Goal: Task Accomplishment & Management: Manage account settings

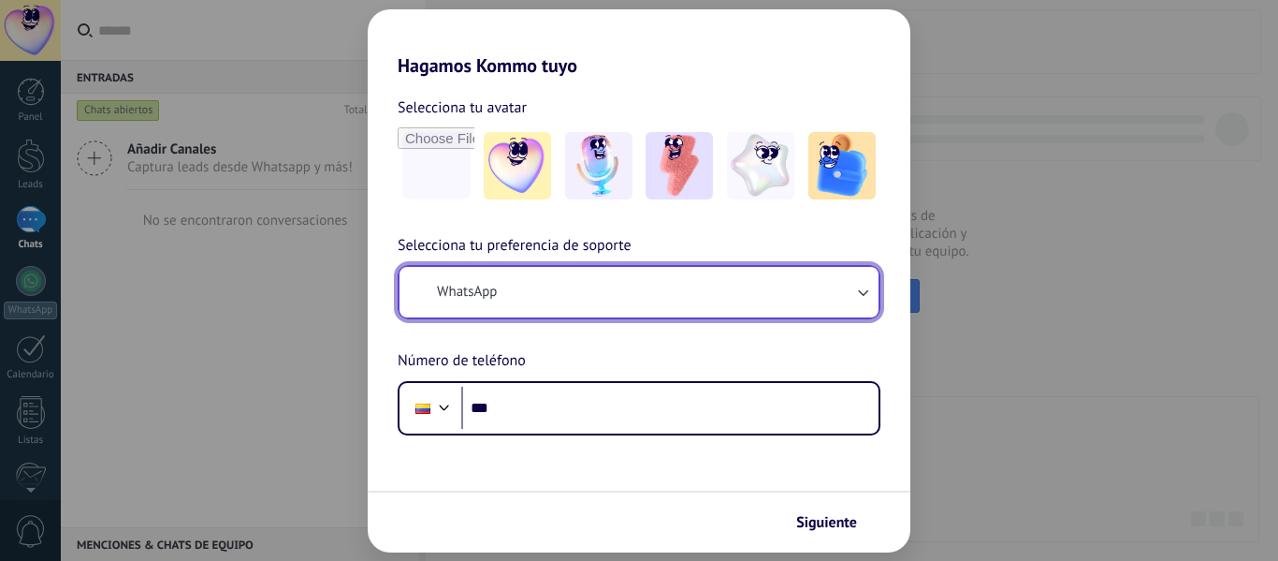
click at [532, 290] on button "WhatsApp" at bounding box center [639, 292] width 479 height 51
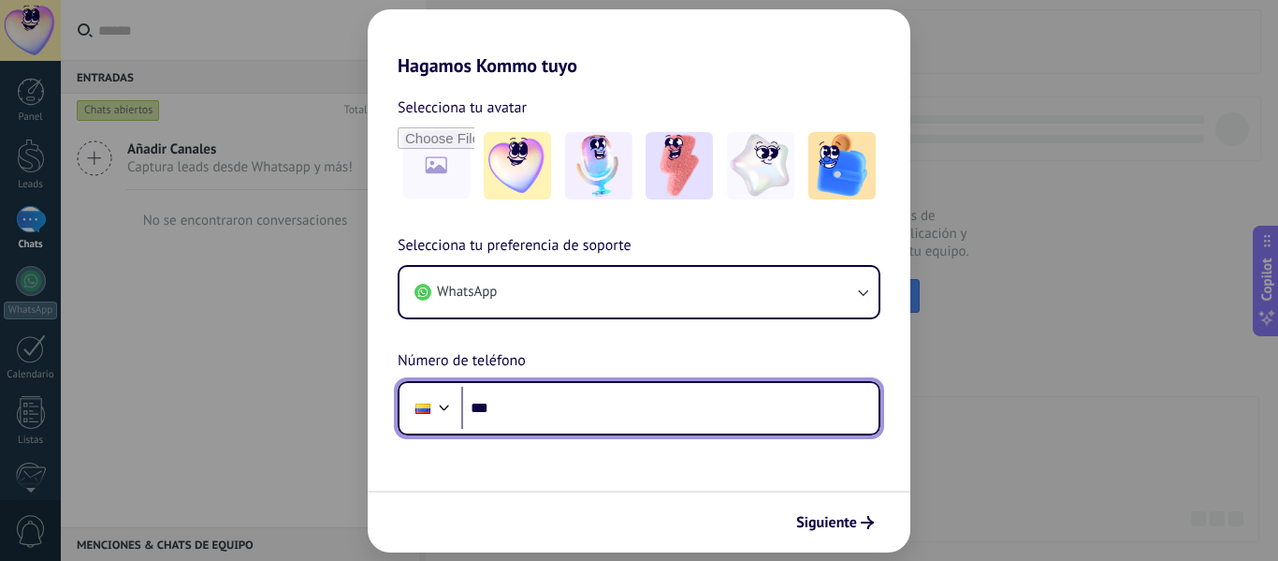
click at [532, 402] on input "***" at bounding box center [669, 408] width 417 height 43
type input "**********"
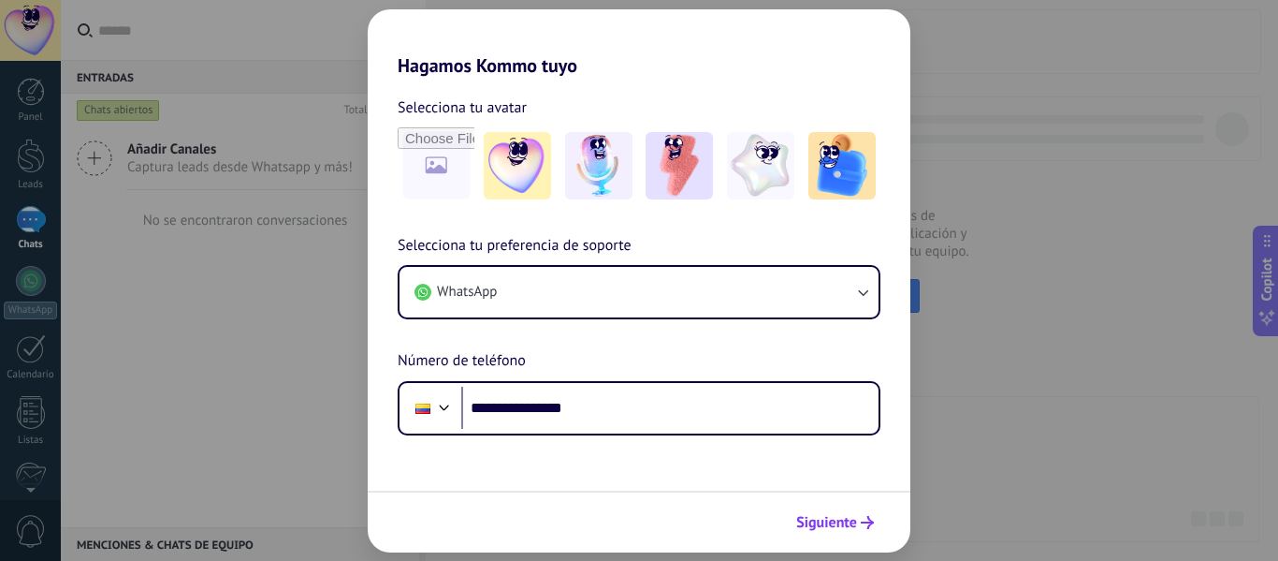
click at [847, 533] on button "Siguiente" at bounding box center [835, 522] width 95 height 32
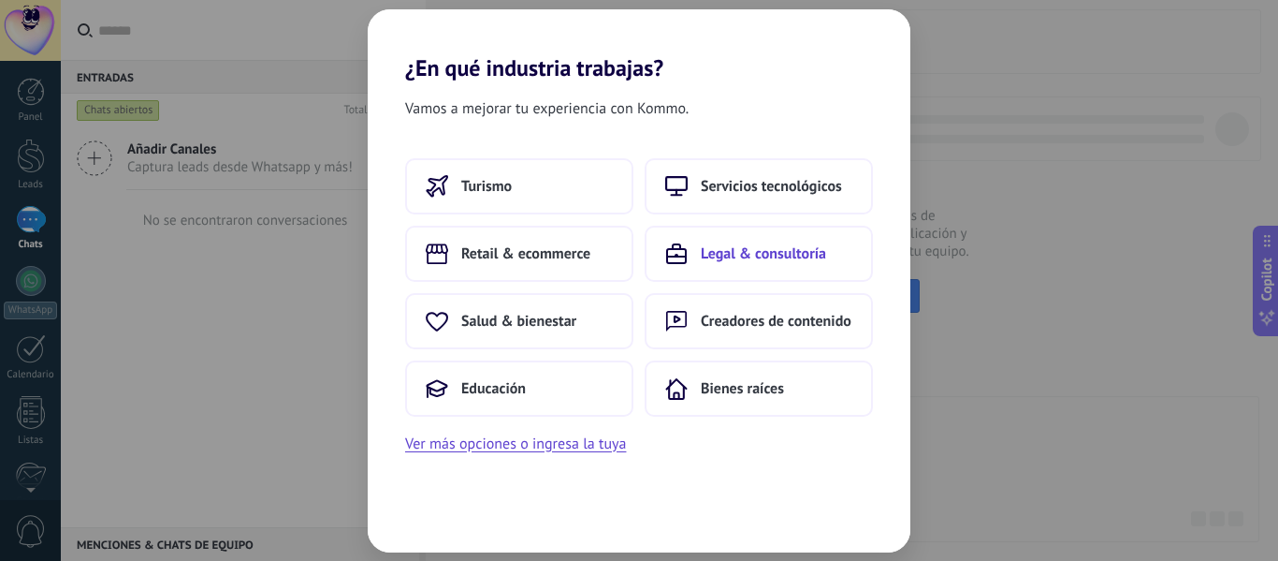
click at [793, 257] on span "Legal & consultoría" at bounding box center [763, 253] width 125 height 19
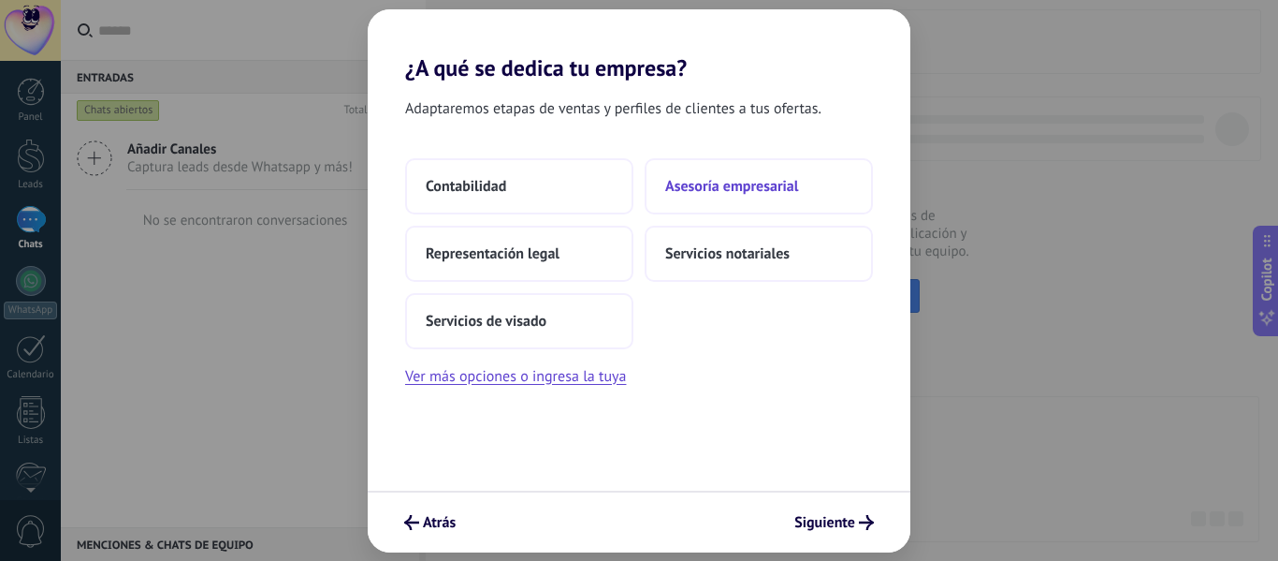
click at [742, 195] on span "Asesoría empresarial" at bounding box center [731, 186] width 133 height 19
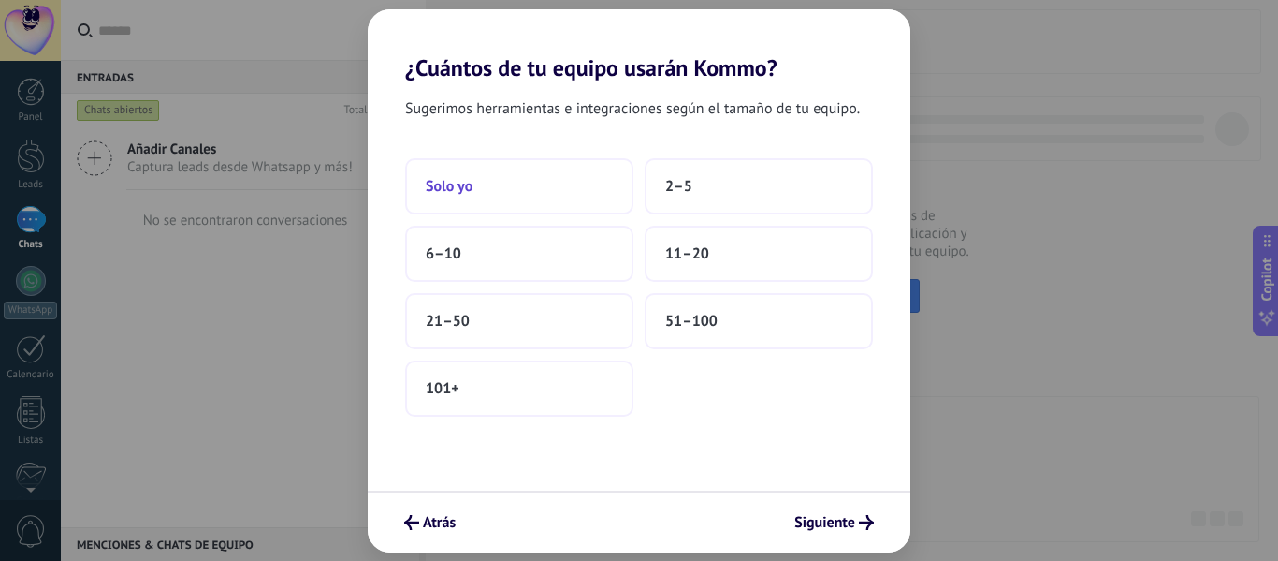
click at [475, 192] on button "Solo yo" at bounding box center [519, 186] width 228 height 56
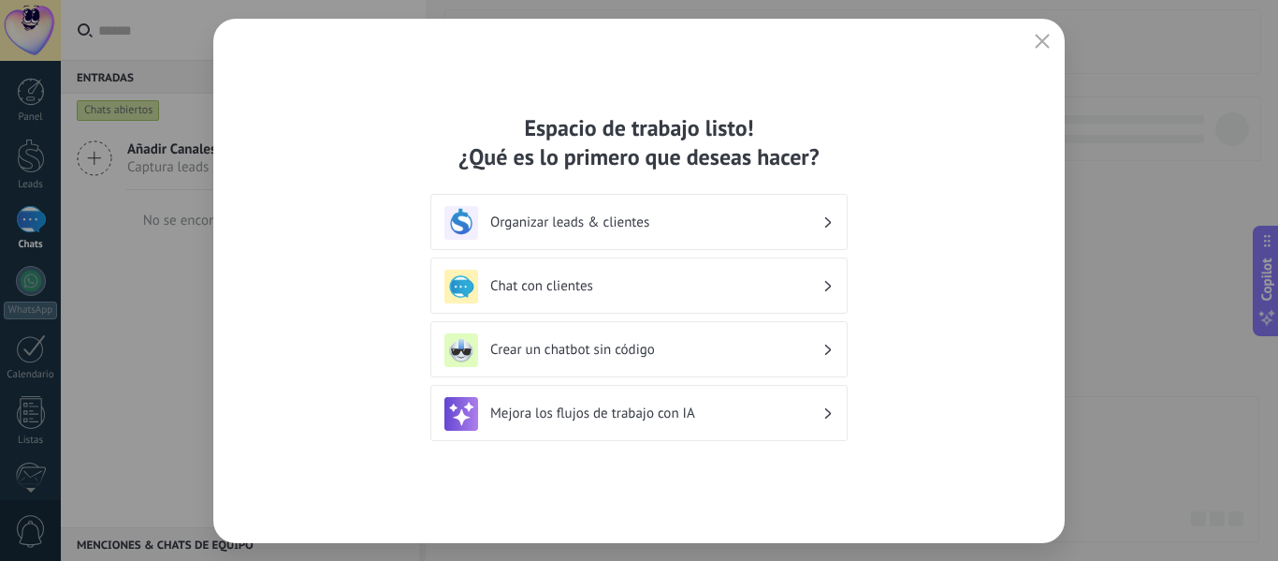
click at [610, 286] on h3 "Chat con clientes" at bounding box center [656, 286] width 332 height 18
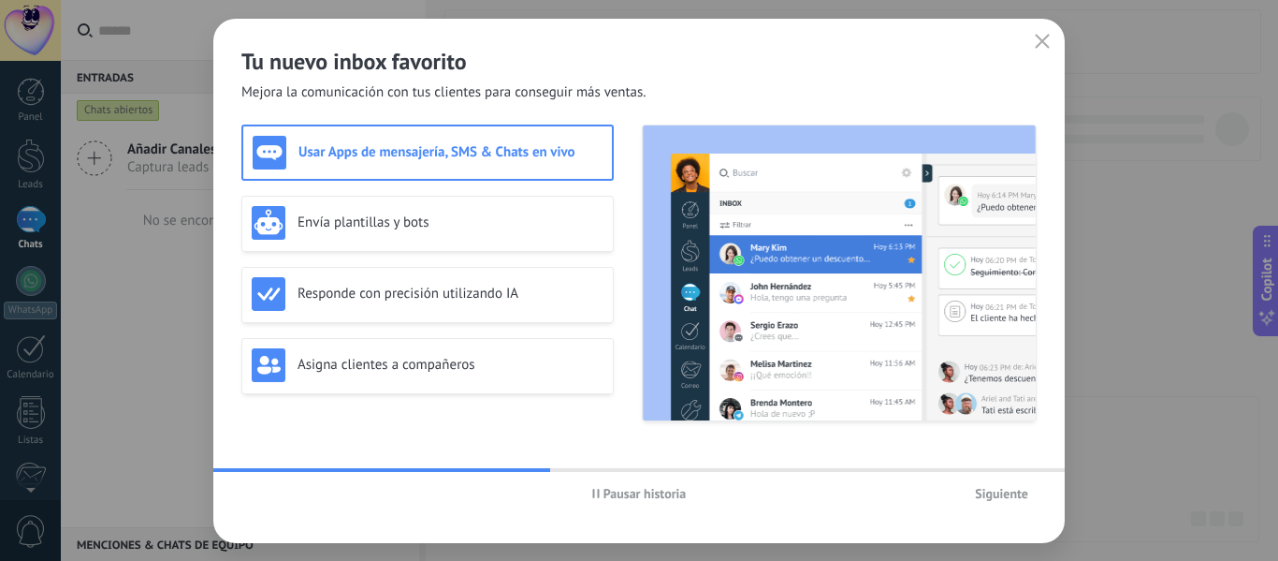
click at [1006, 492] on span "Siguiente" at bounding box center [1001, 493] width 53 height 13
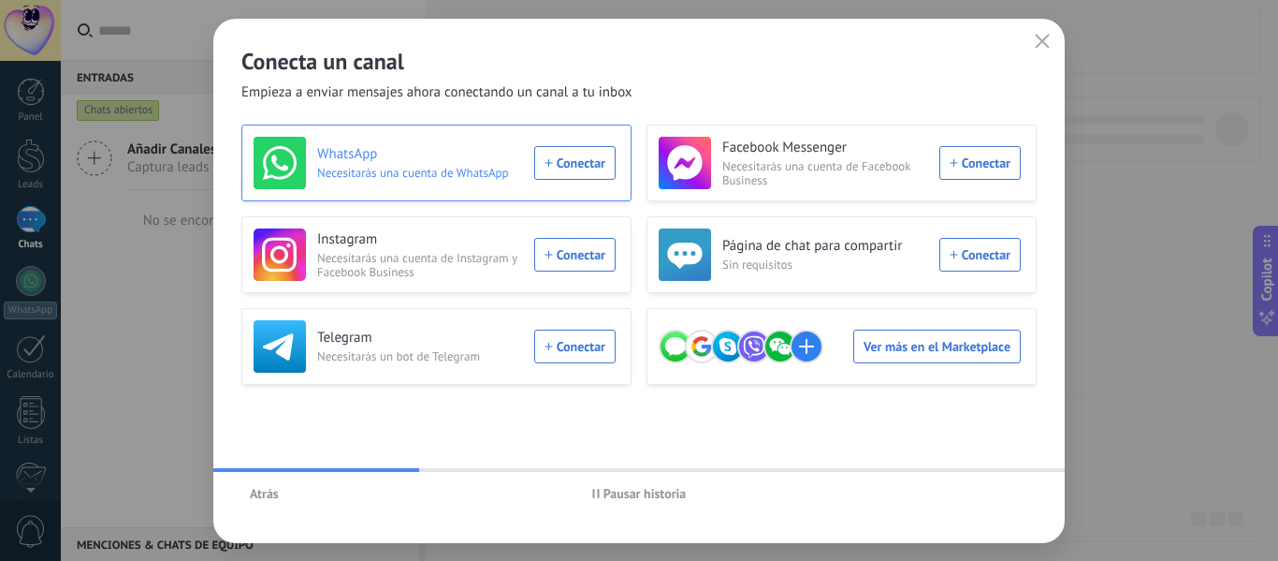
click at [577, 162] on div "WhatsApp Necesitarás una cuenta de WhatsApp Conectar" at bounding box center [435, 163] width 362 height 52
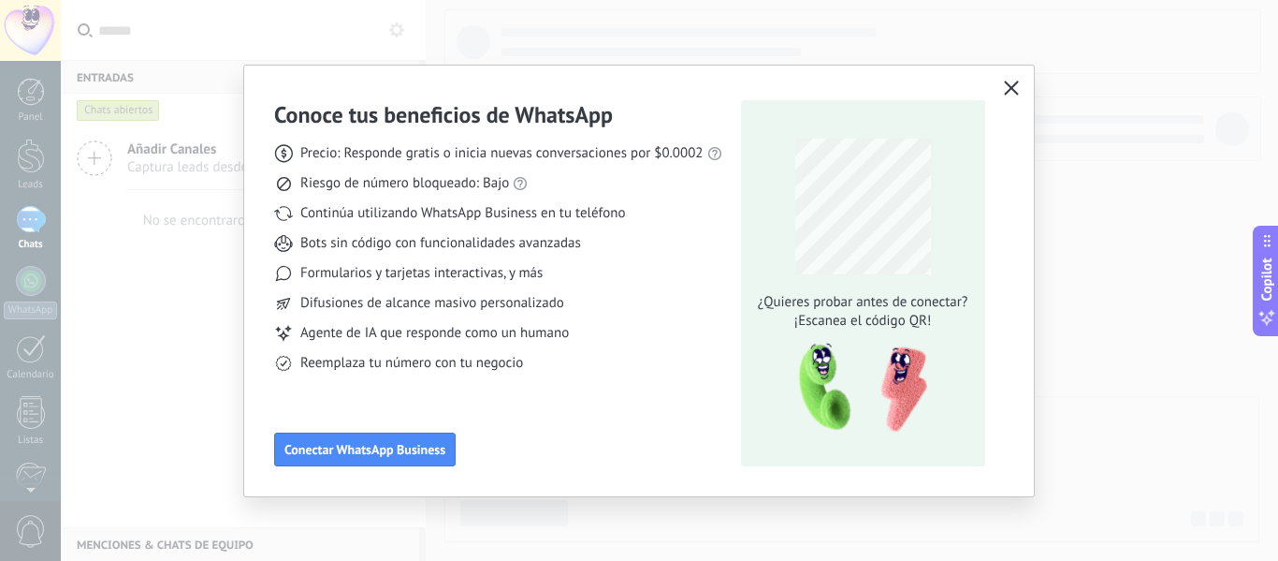
click at [1005, 87] on icon "button" at bounding box center [1011, 87] width 15 height 15
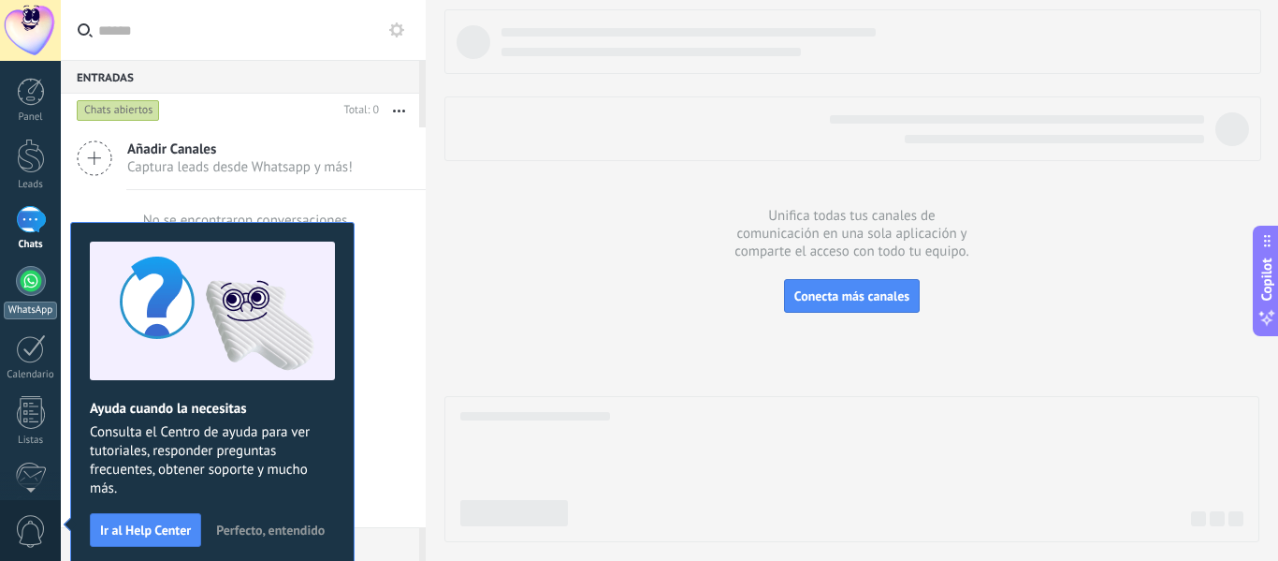
click at [27, 285] on div at bounding box center [31, 281] width 30 height 30
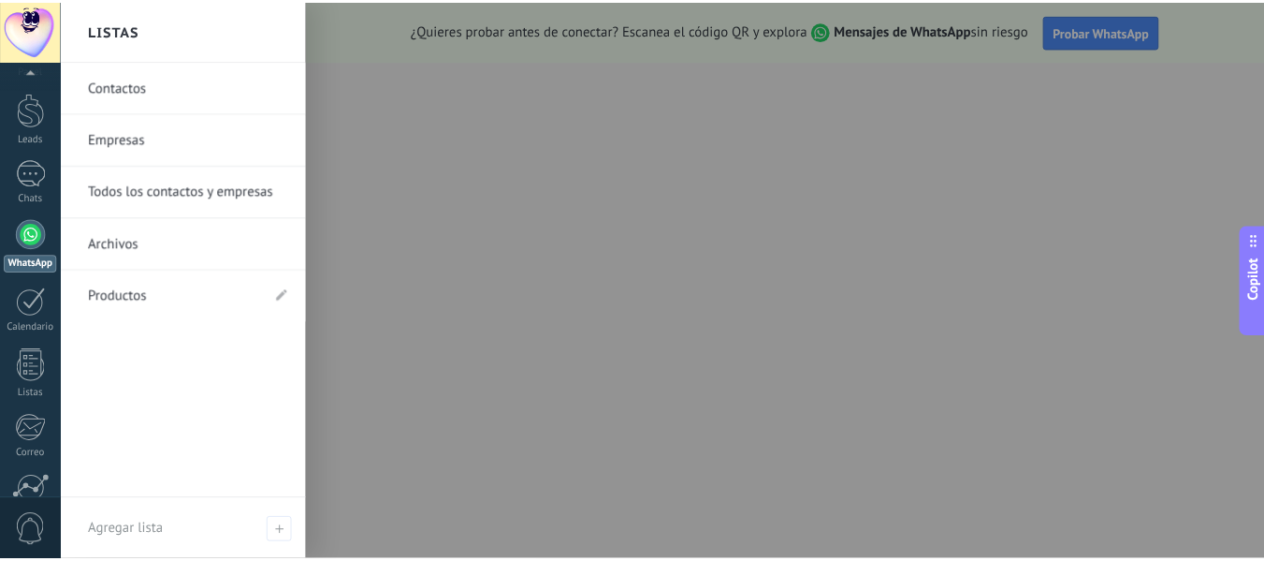
scroll to position [218, 0]
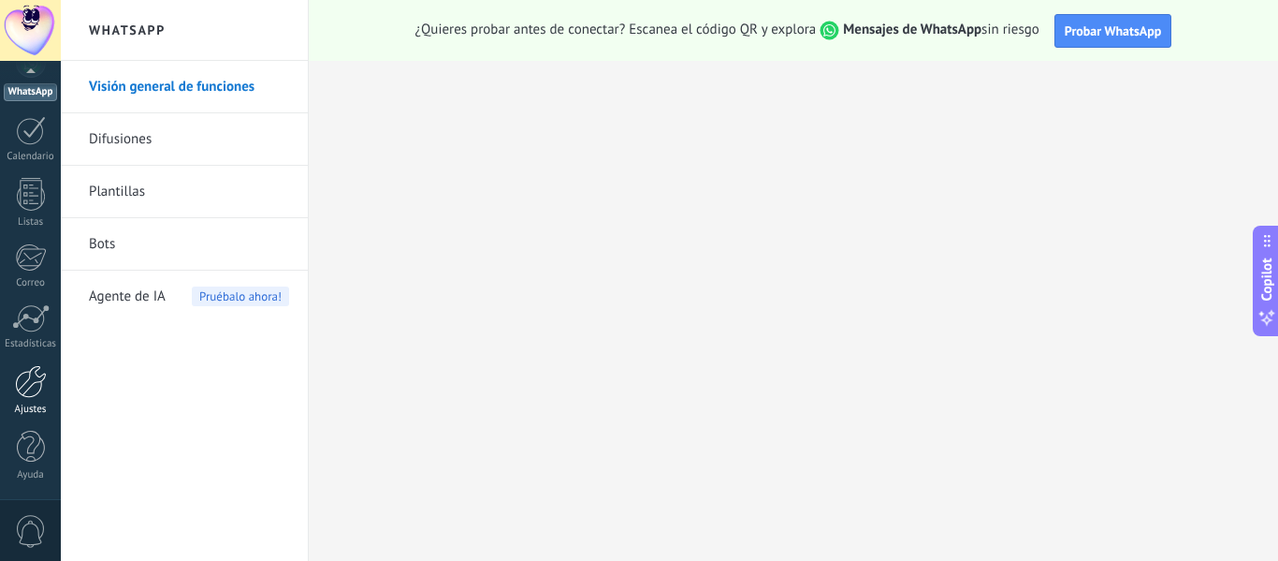
click at [24, 385] on div at bounding box center [31, 381] width 32 height 33
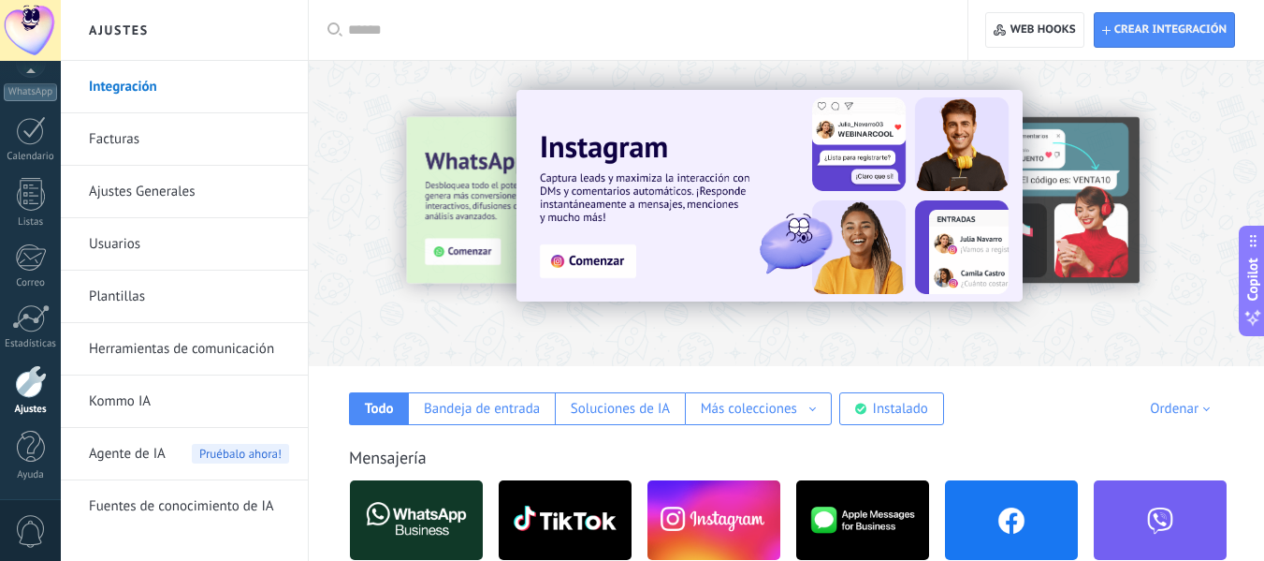
click at [594, 8] on div at bounding box center [644, 30] width 593 height 60
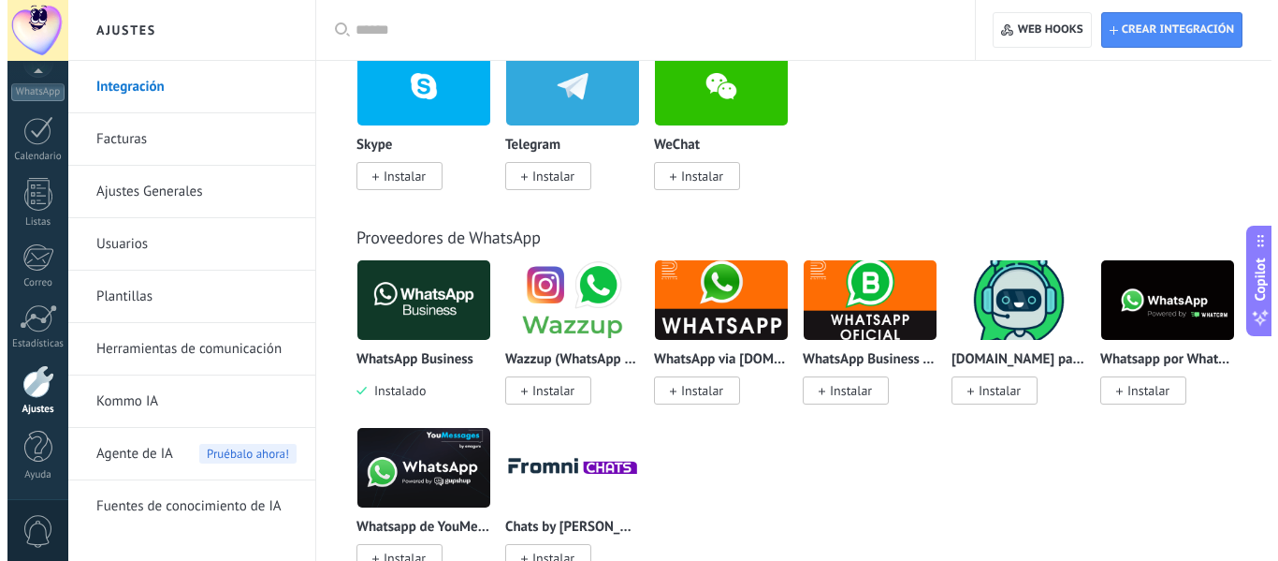
scroll to position [727, 0]
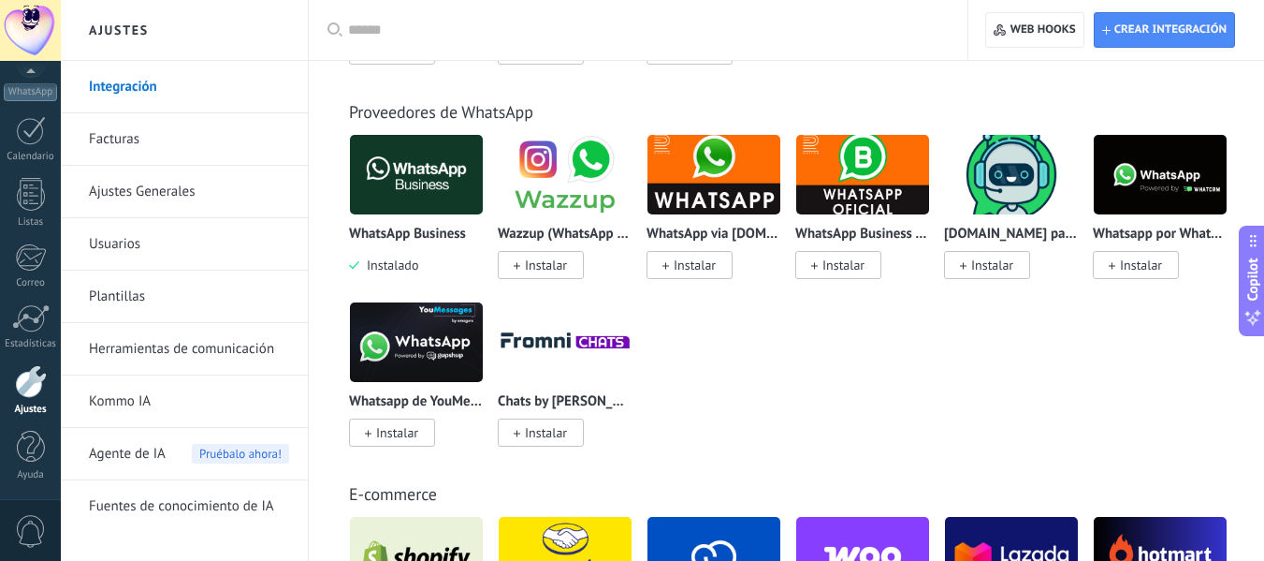
click at [852, 192] on img at bounding box center [862, 174] width 133 height 91
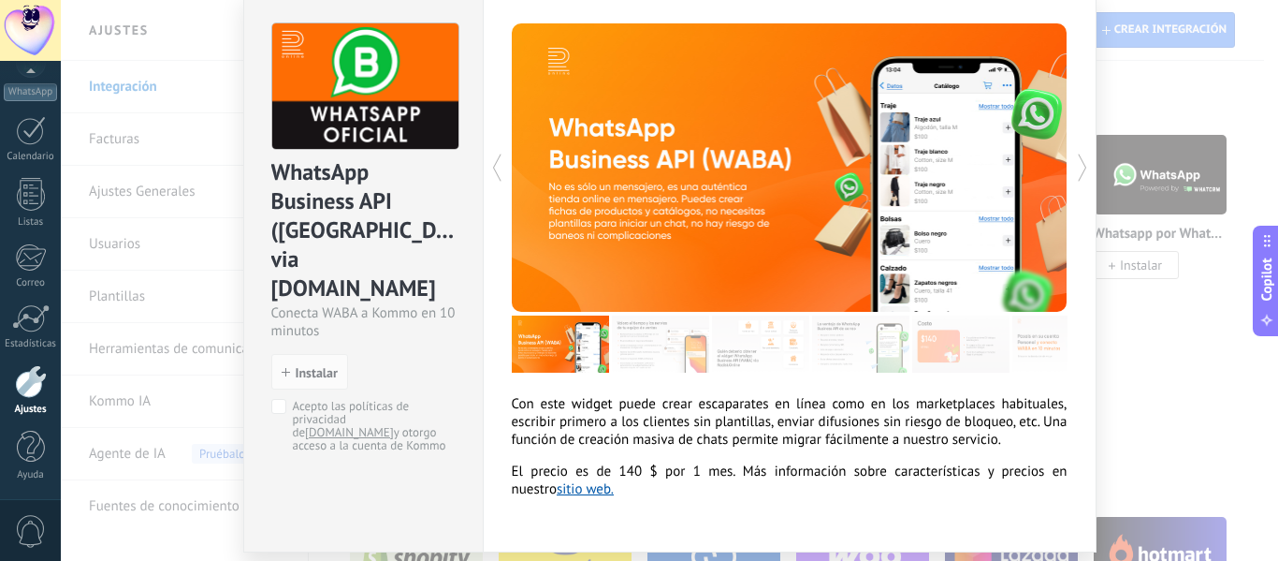
scroll to position [74, 0]
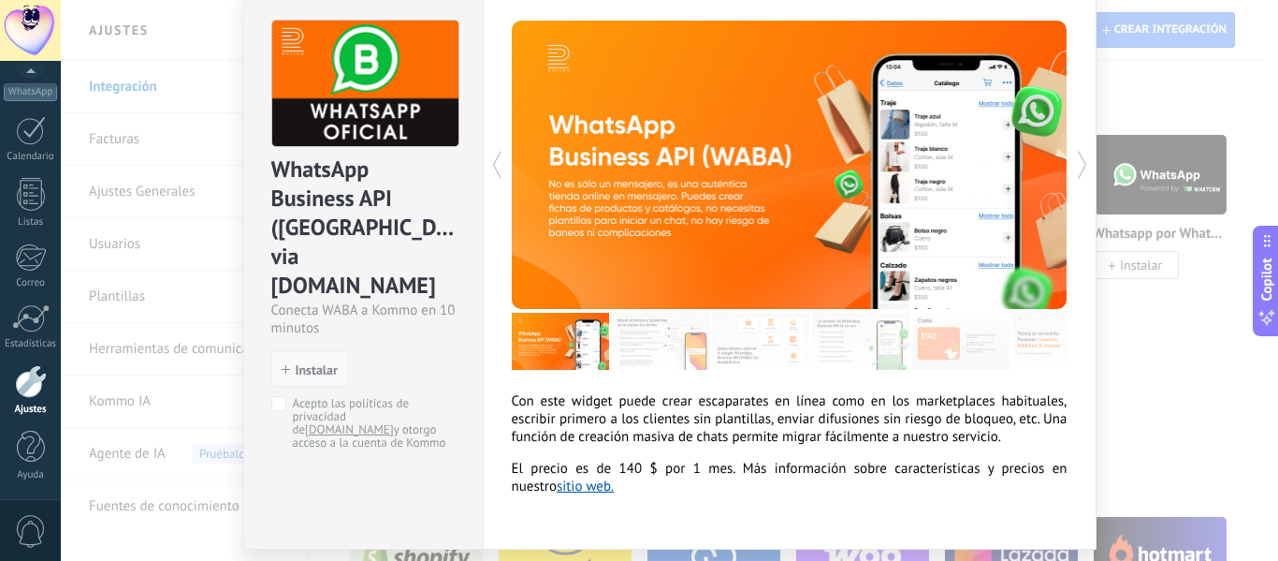
click at [307, 363] on span "Instalar" at bounding box center [317, 369] width 42 height 13
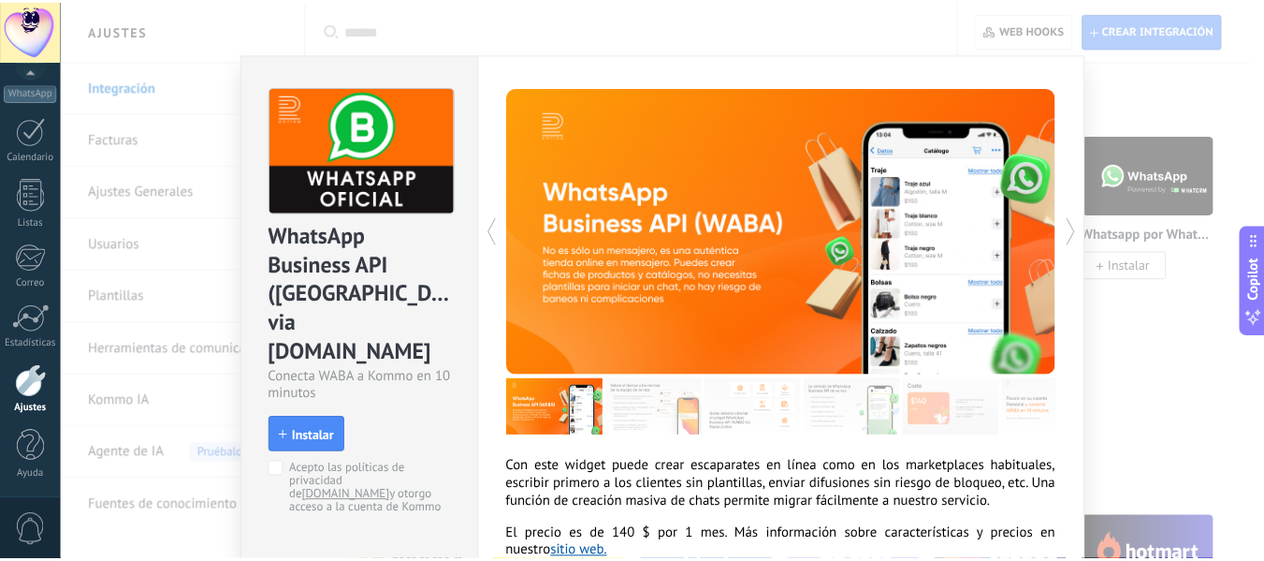
scroll to position [0, 0]
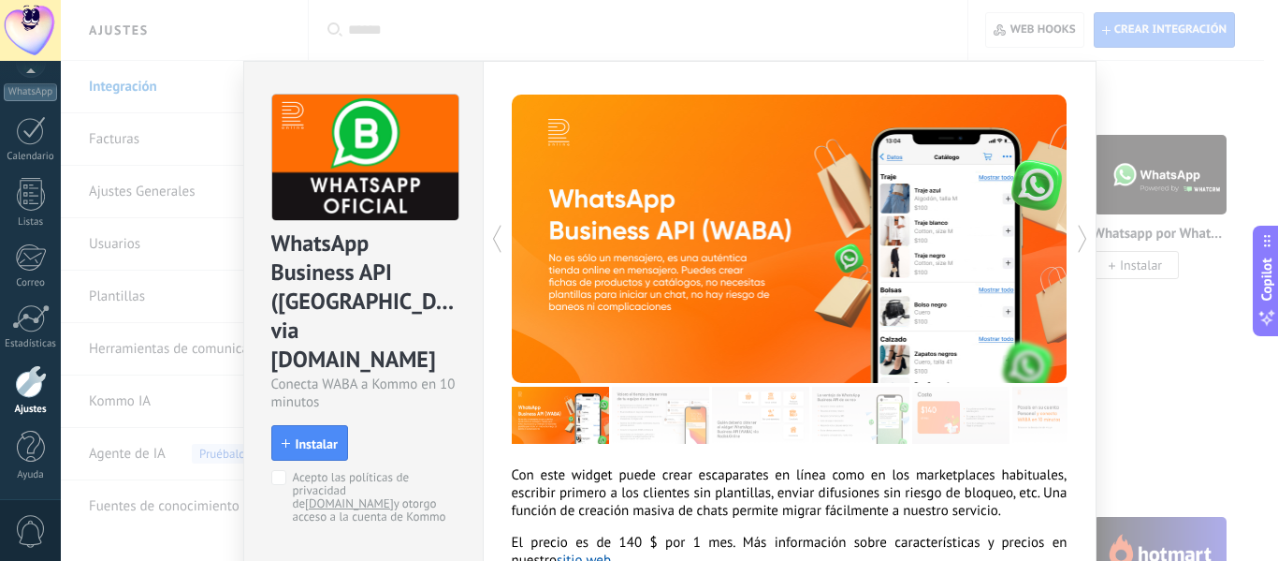
click at [1131, 101] on div "WhatsApp Business API ([GEOGRAPHIC_DATA]) via [DOMAIN_NAME] Conecta WABA a Komm…" at bounding box center [670, 280] width 1218 height 561
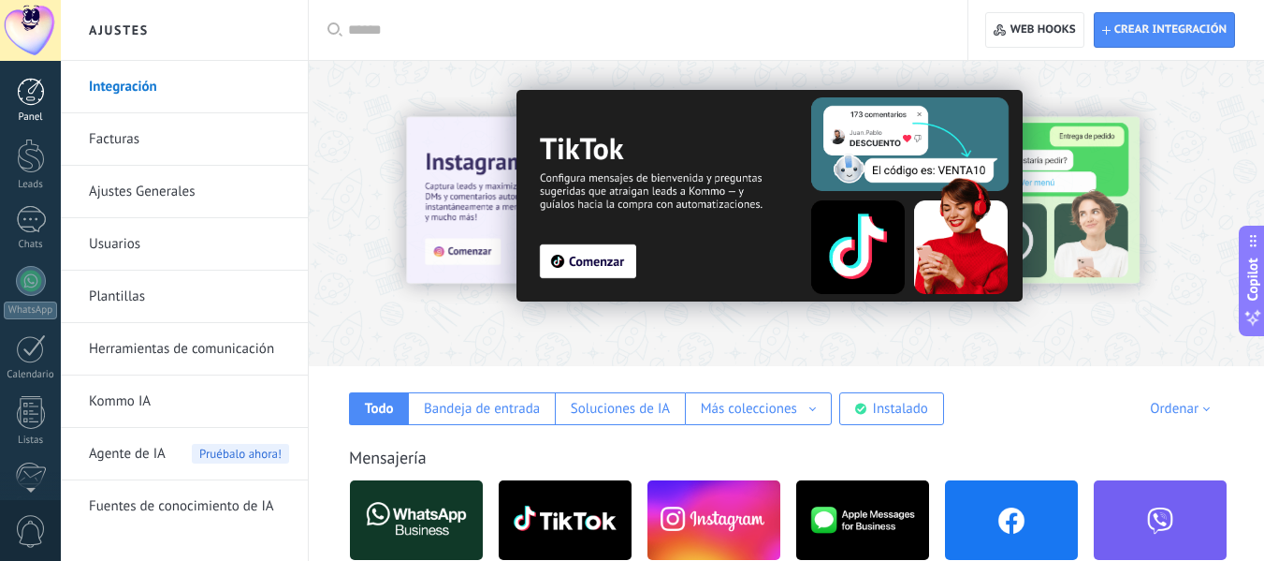
click at [36, 99] on div at bounding box center [31, 92] width 28 height 28
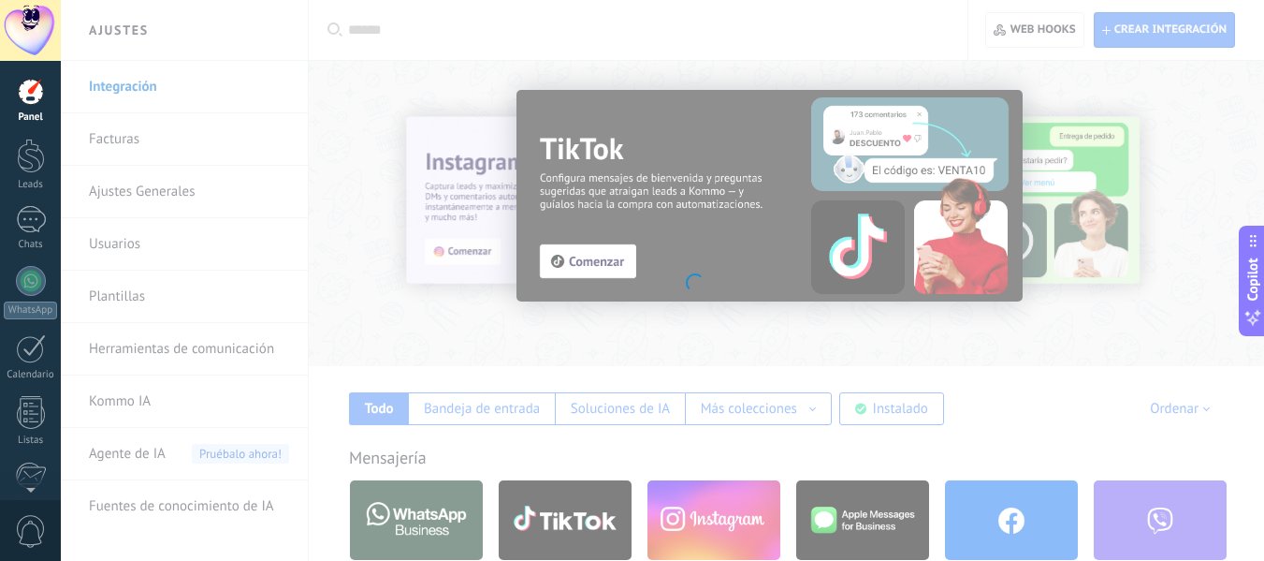
scroll to position [105, 0]
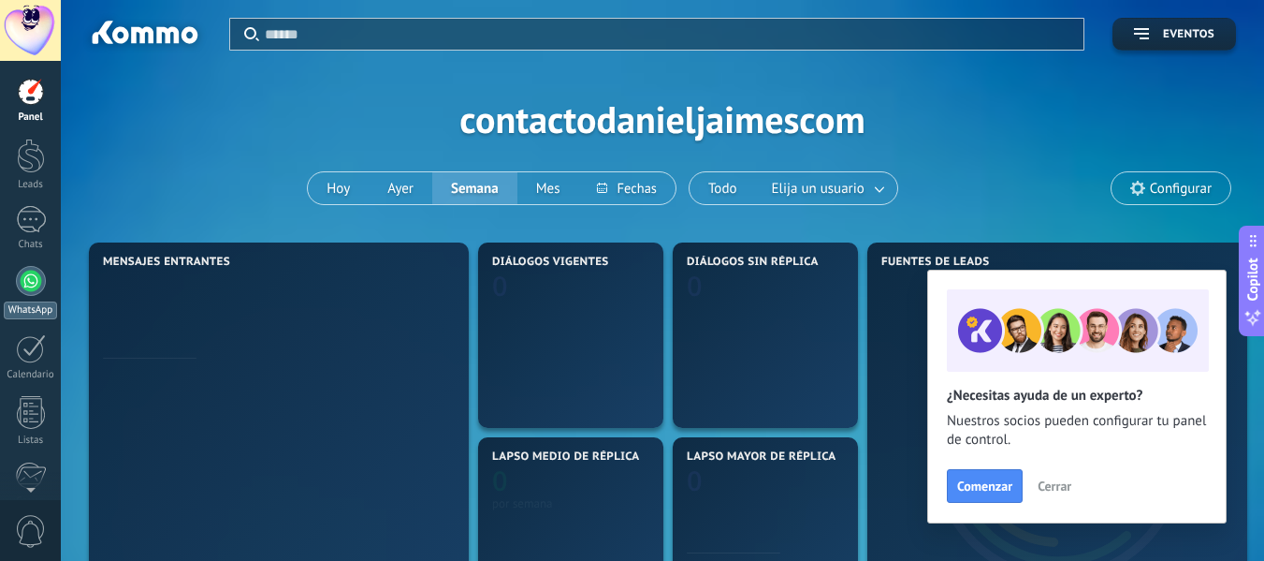
click at [23, 282] on div at bounding box center [31, 281] width 30 height 30
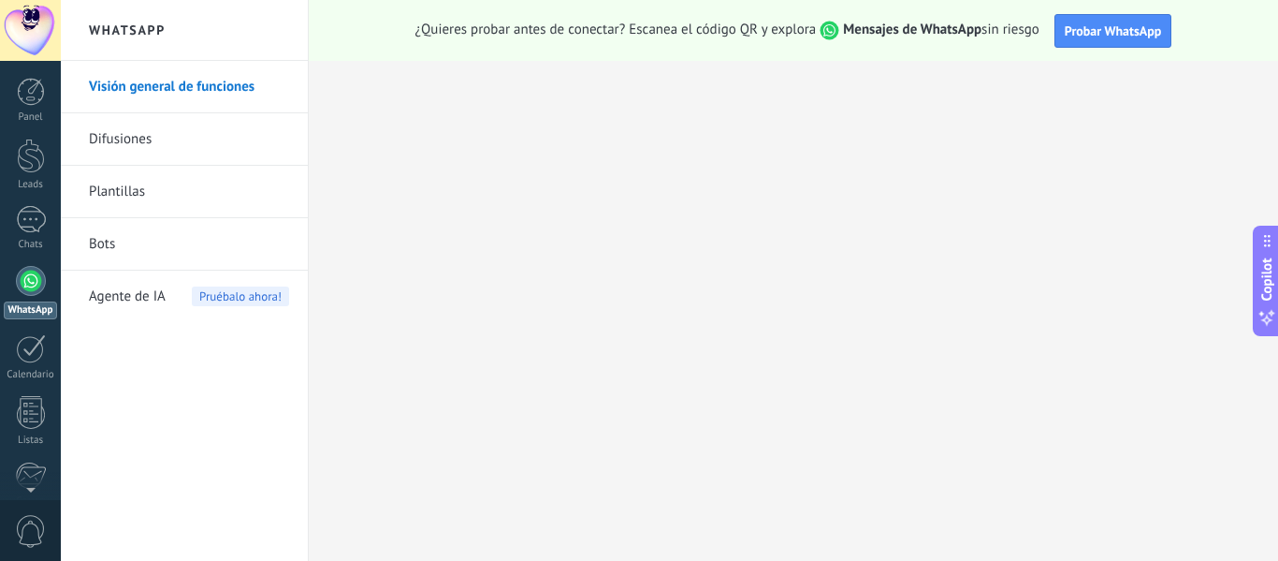
click at [22, 16] on div at bounding box center [30, 30] width 61 height 61
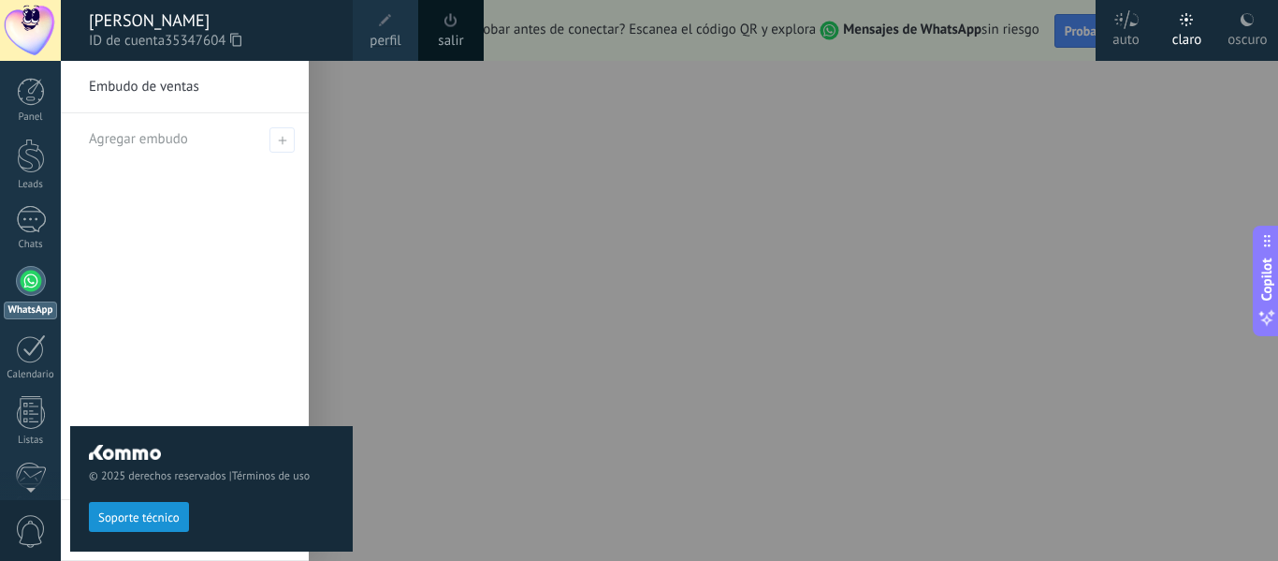
click at [381, 21] on span at bounding box center [385, 20] width 13 height 13
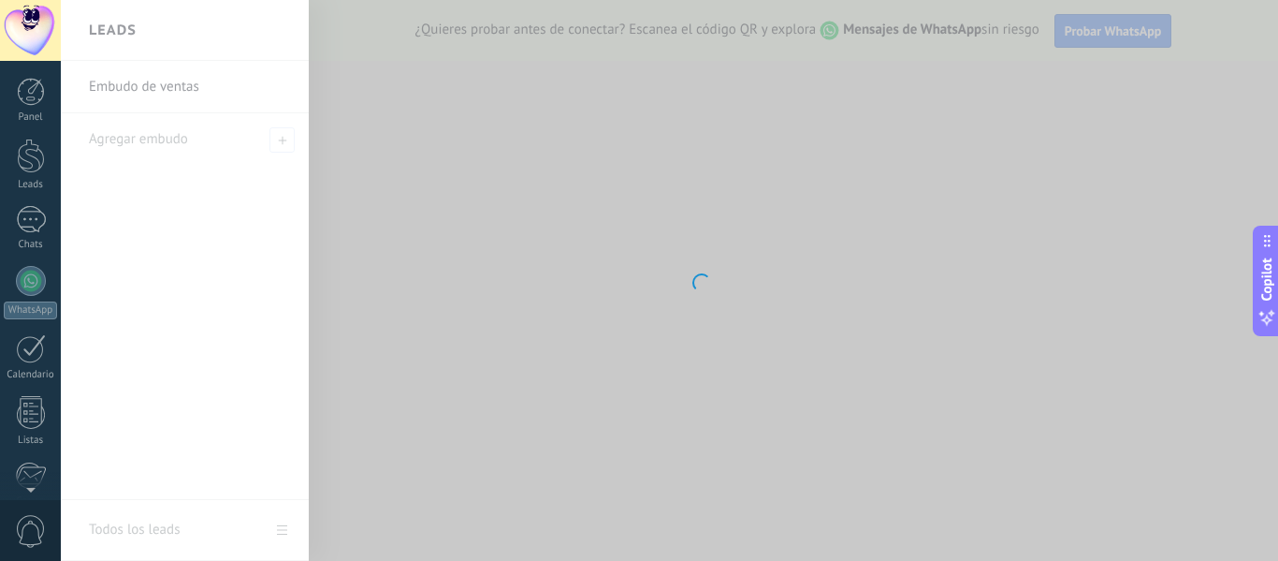
scroll to position [218, 0]
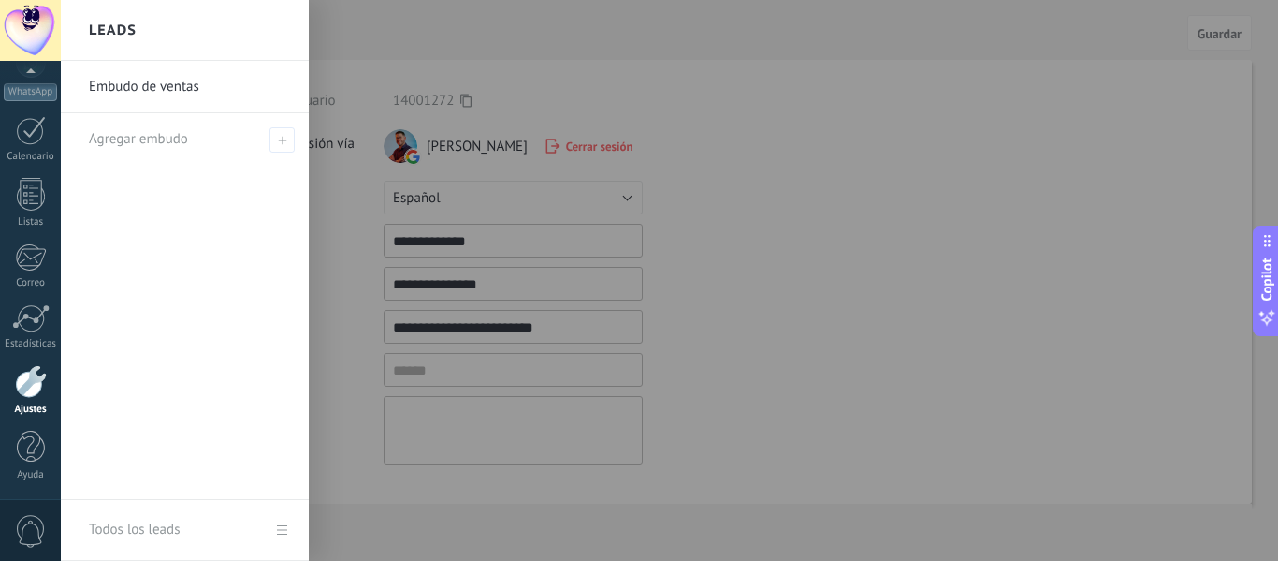
click at [595, 182] on div at bounding box center [700, 280] width 1278 height 561
